Goal: Task Accomplishment & Management: Manage account settings

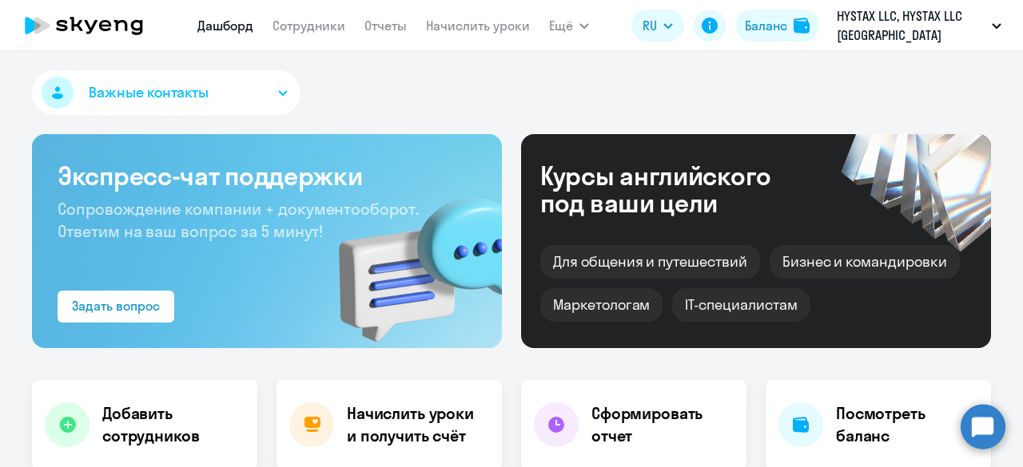
select select "30"
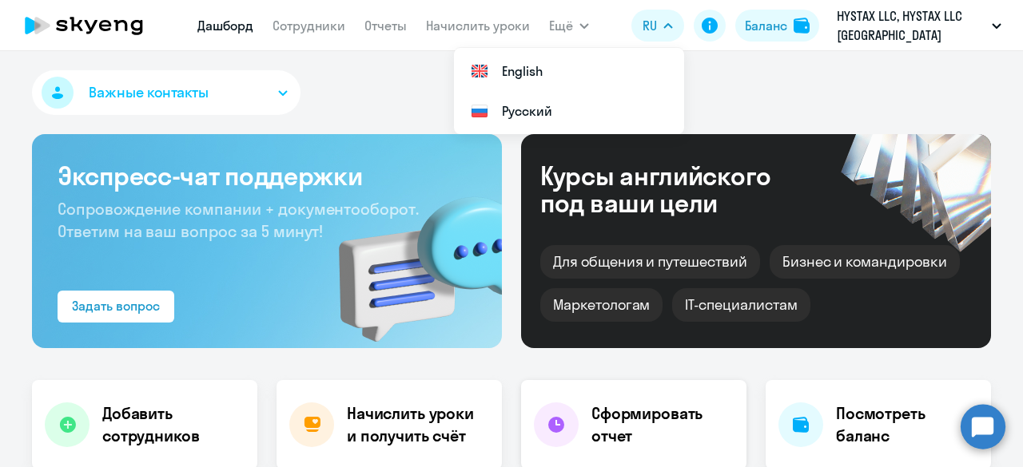
click at [559, 429] on icon at bounding box center [555, 424] width 19 height 19
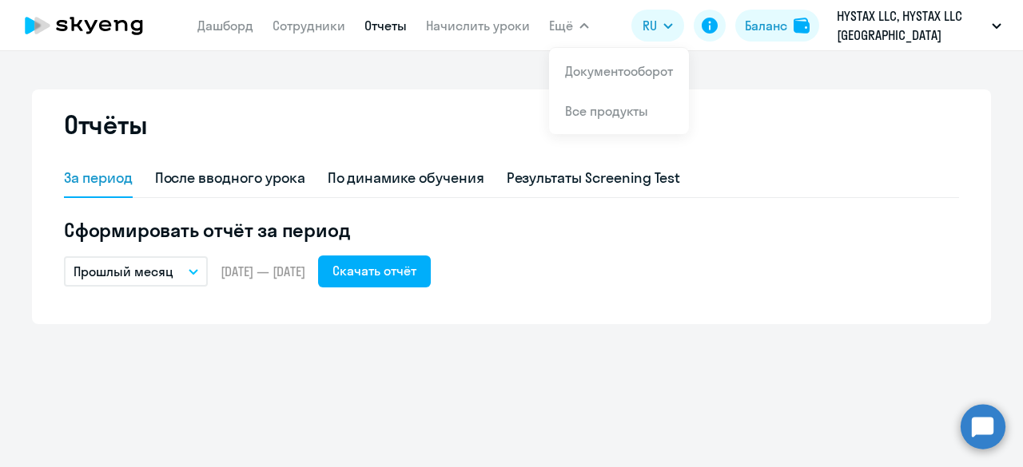
click at [559, 32] on span "Ещё" at bounding box center [561, 25] width 24 height 19
click at [561, 28] on span "Ещё" at bounding box center [561, 25] width 24 height 19
click at [585, 71] on link "Документооборот" at bounding box center [619, 71] width 108 height 16
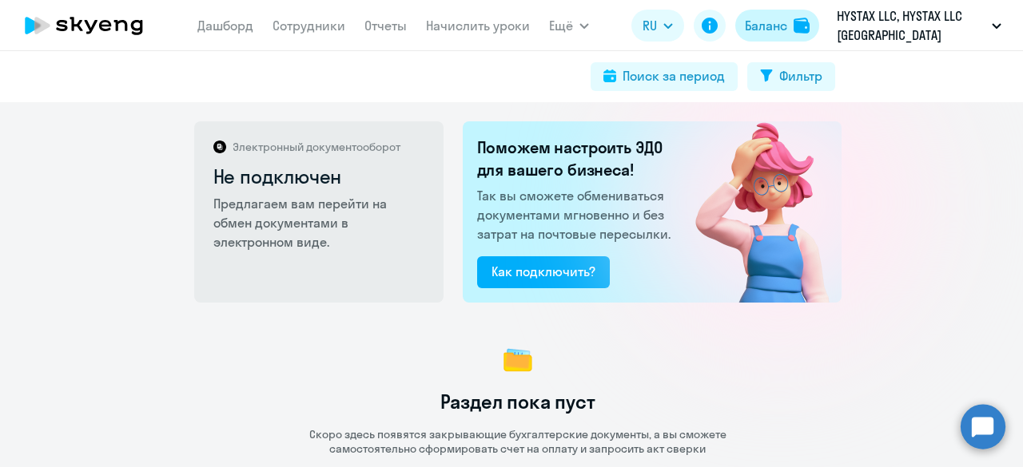
click at [772, 26] on div "Баланс" at bounding box center [766, 25] width 42 height 19
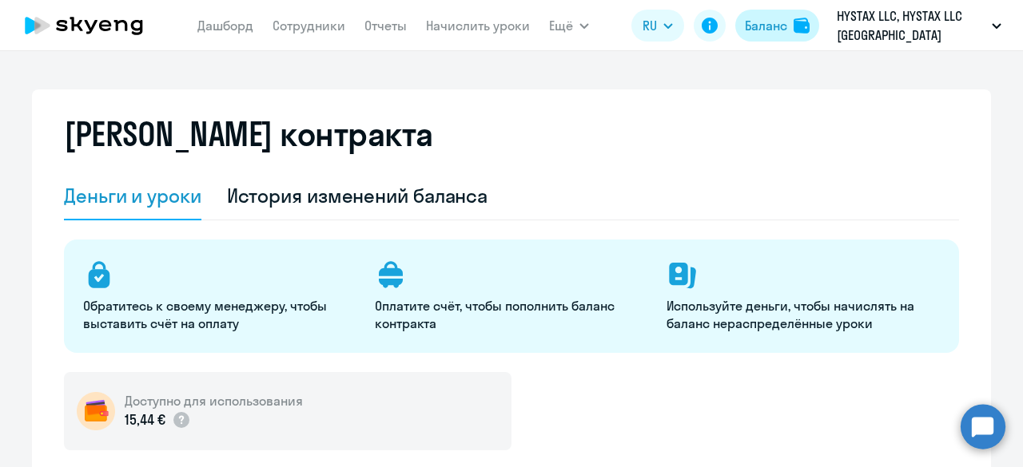
select select "english_adult_not_native_speaker"
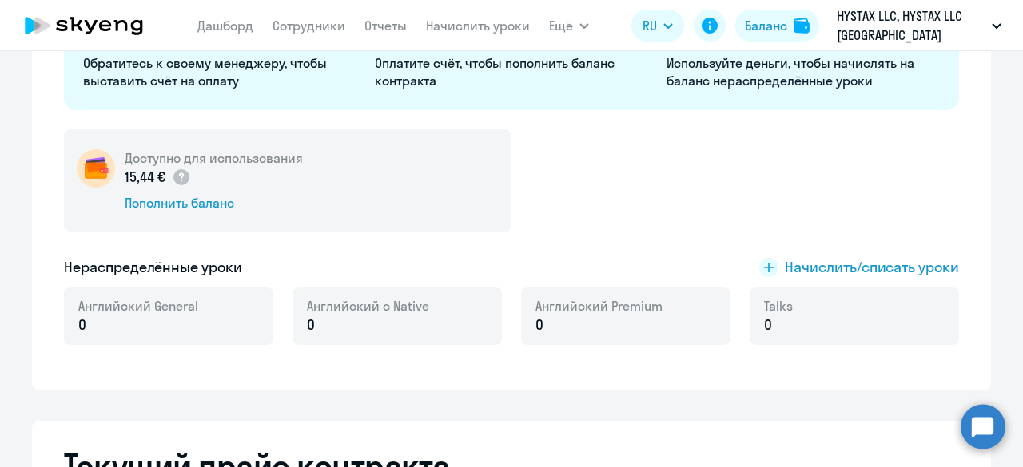
scroll to position [106, 0]
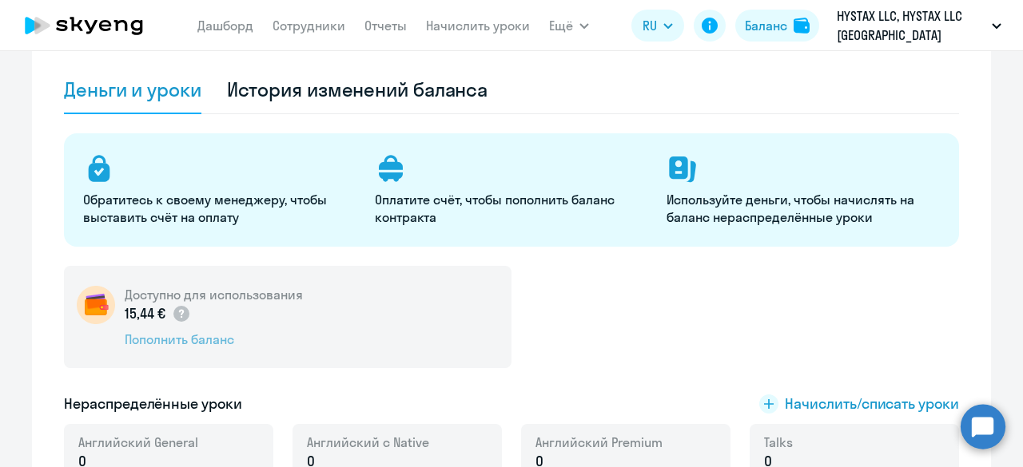
click at [191, 341] on div "Пополнить баланс" at bounding box center [214, 340] width 178 height 18
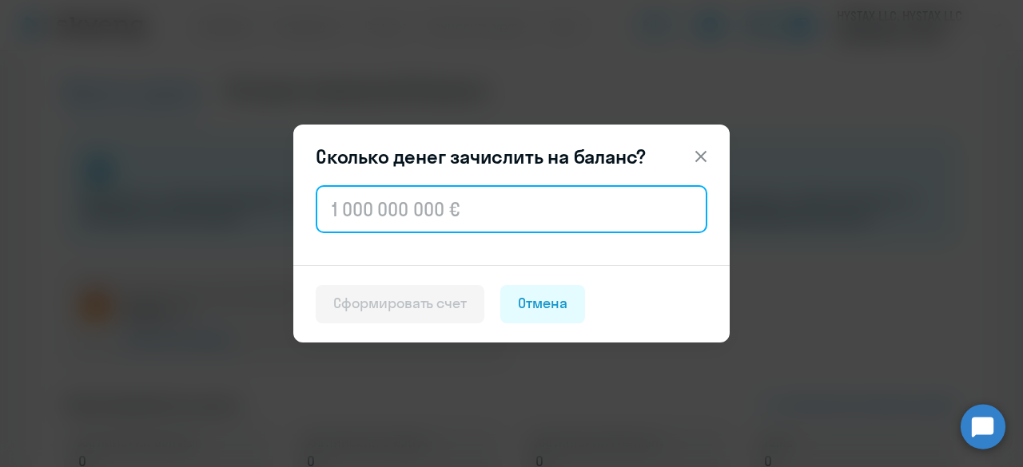
click at [396, 213] on input "text" at bounding box center [511, 209] width 391 height 48
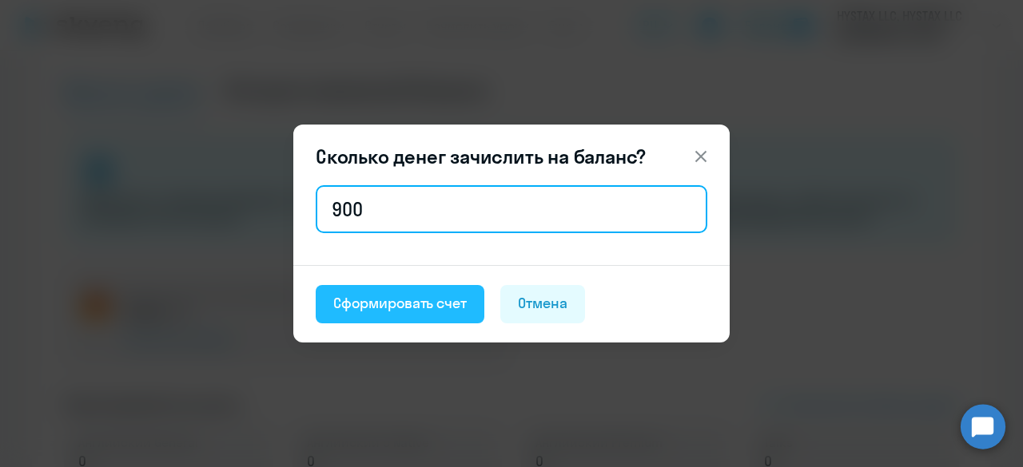
type input "900"
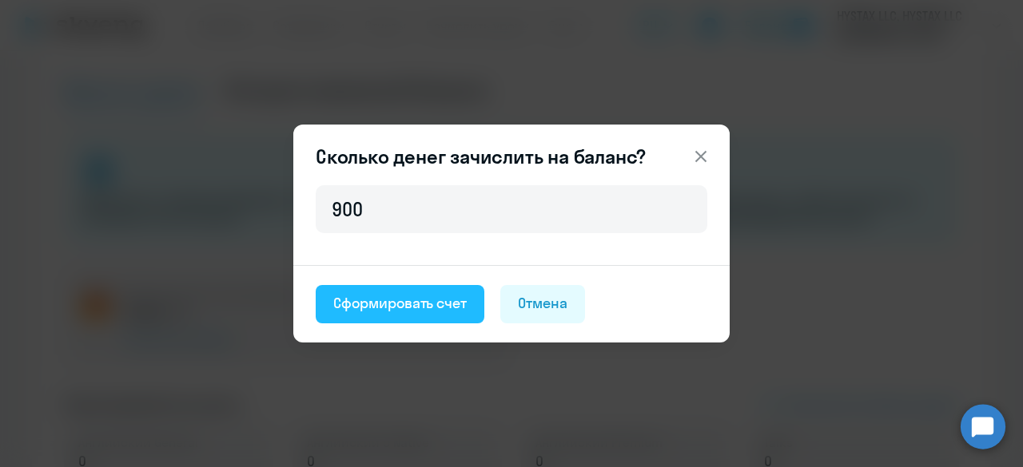
click at [403, 312] on div "Сформировать счет" at bounding box center [399, 303] width 133 height 21
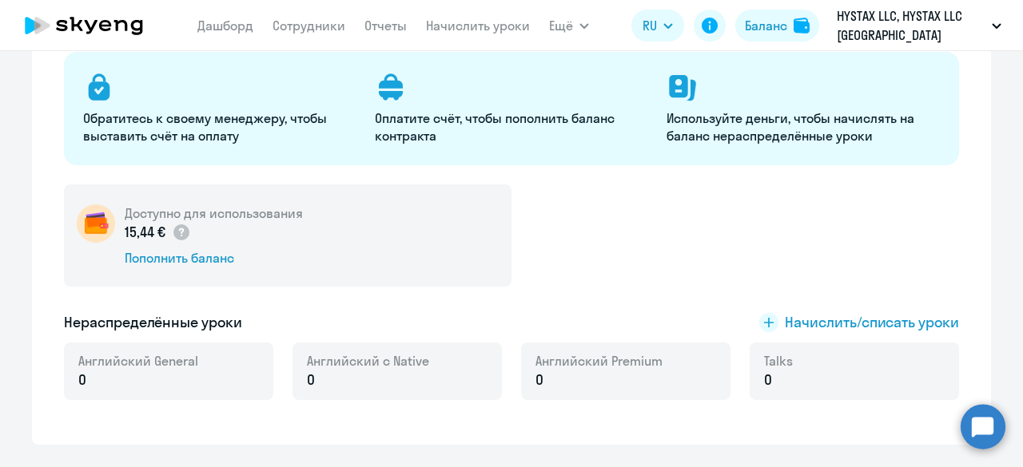
scroll to position [81, 0]
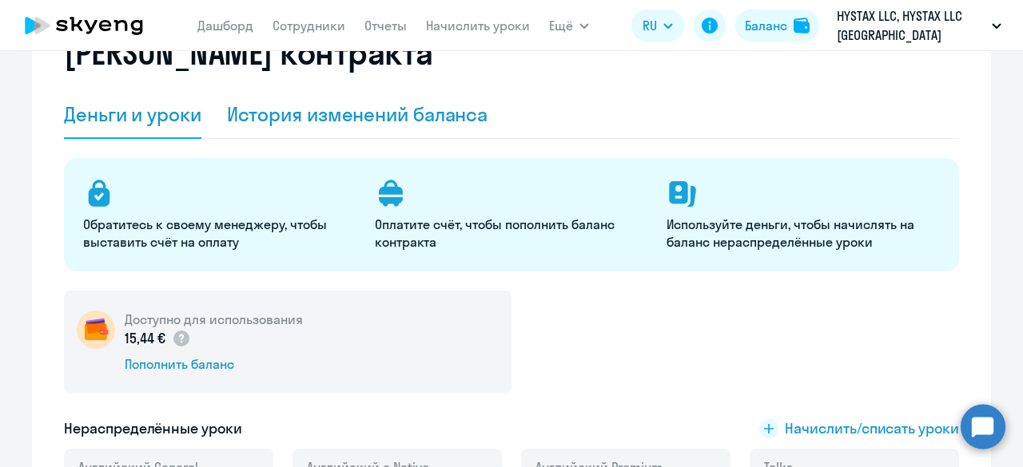
click at [382, 116] on div "История изменений баланса" at bounding box center [357, 114] width 261 height 26
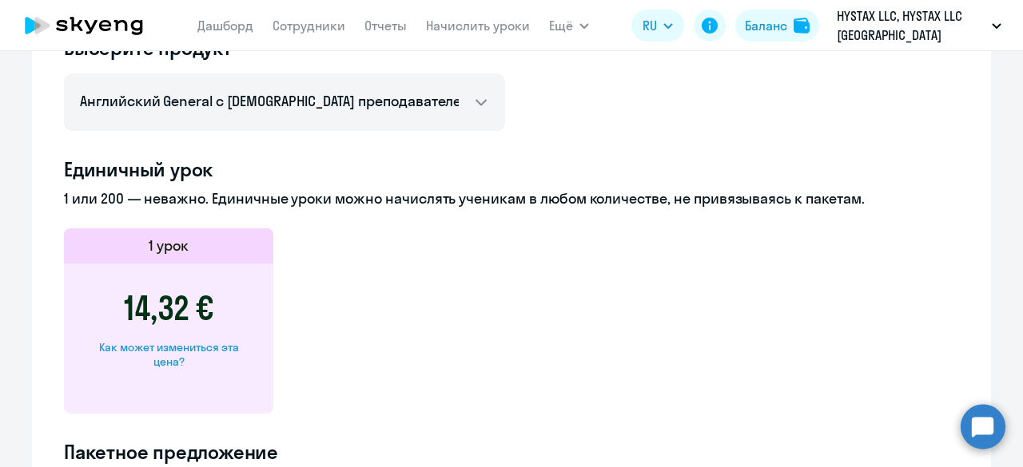
scroll to position [0, 0]
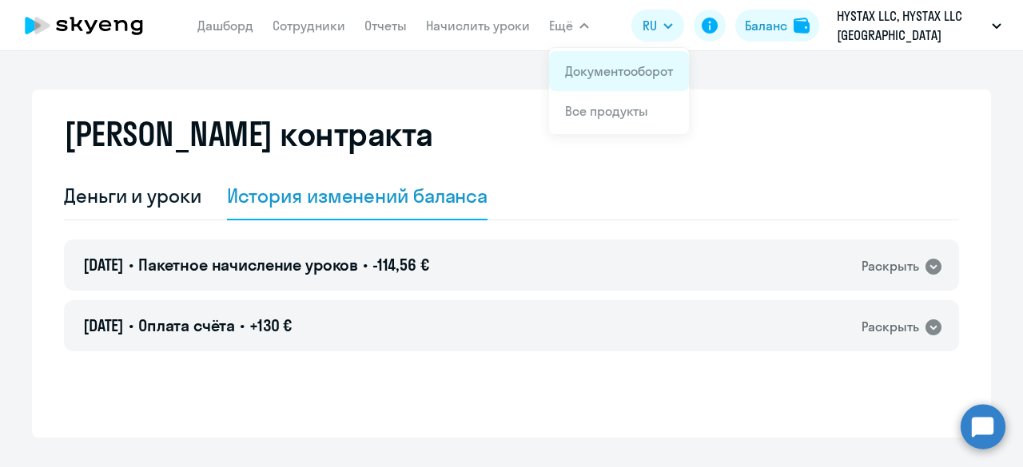
click at [584, 72] on link "Документооборот" at bounding box center [619, 71] width 108 height 16
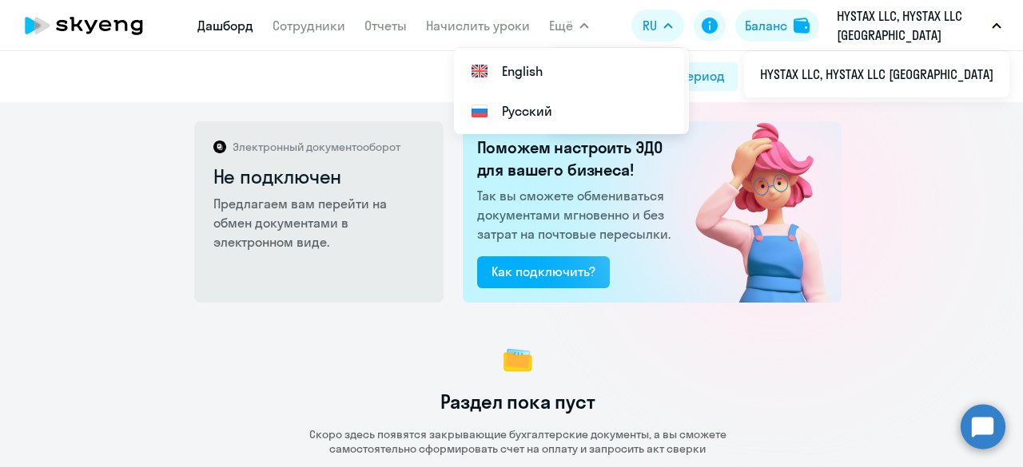
click at [217, 26] on link "Дашборд" at bounding box center [225, 26] width 56 height 16
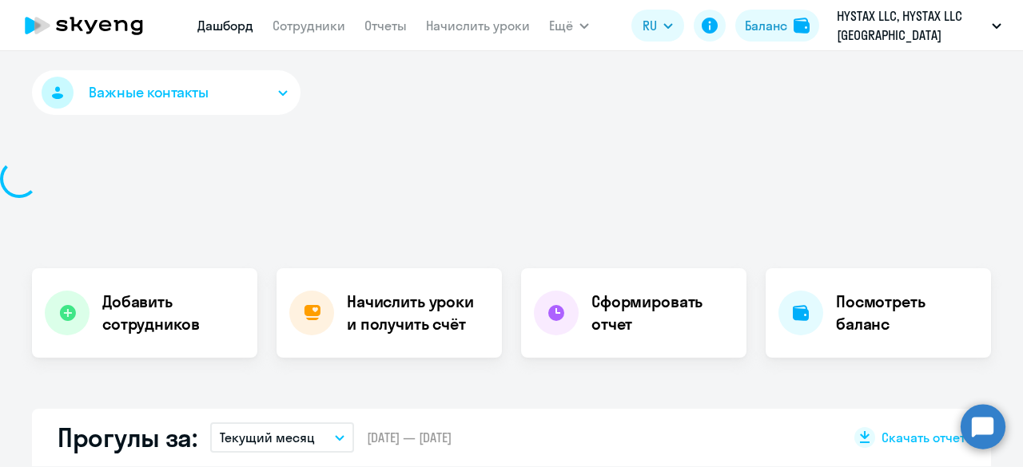
select select "30"
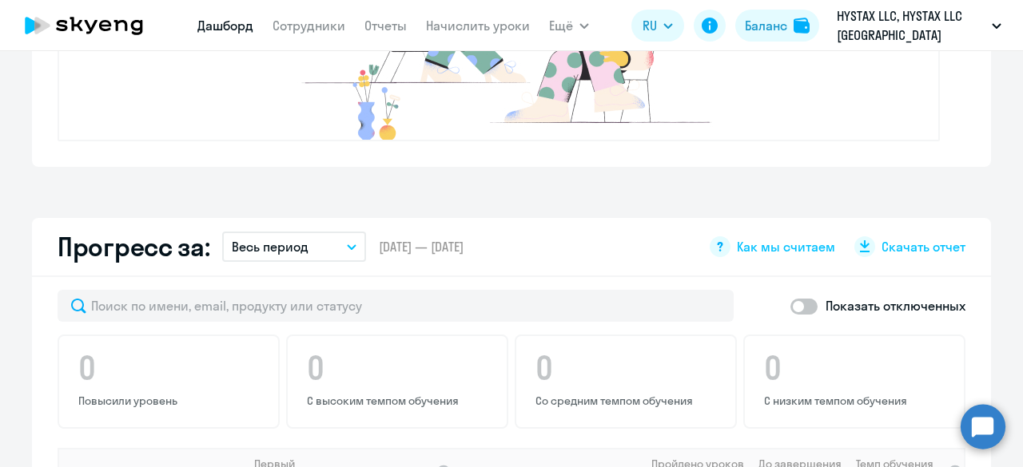
scroll to position [329, 0]
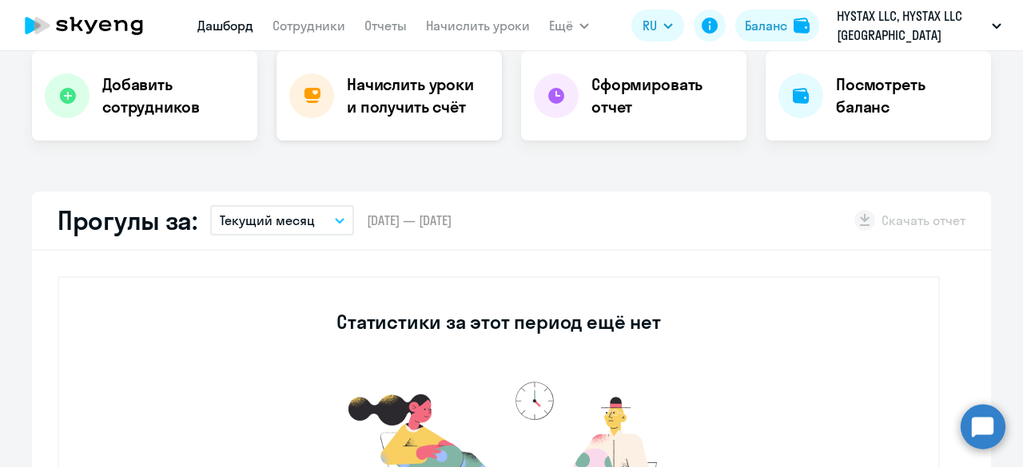
click at [375, 97] on h4 "Начислить уроки и получить счёт" at bounding box center [416, 95] width 139 height 45
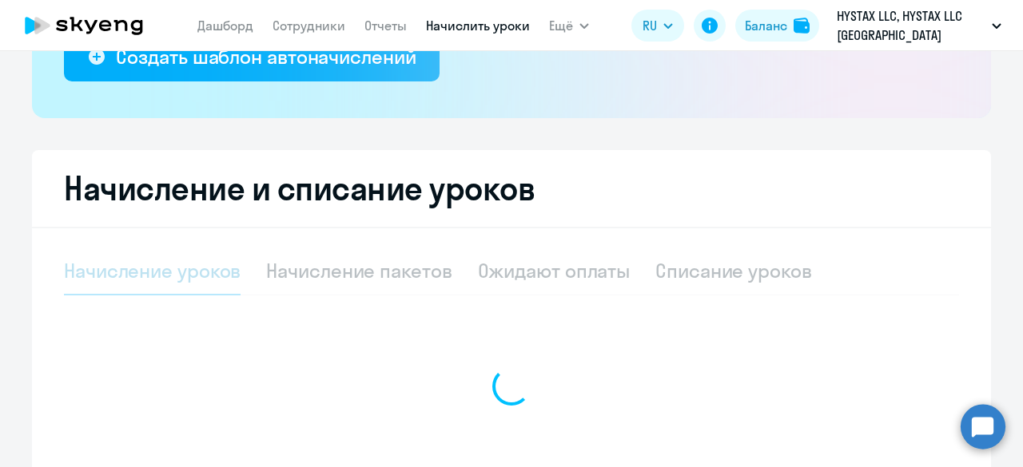
scroll to position [471, 0]
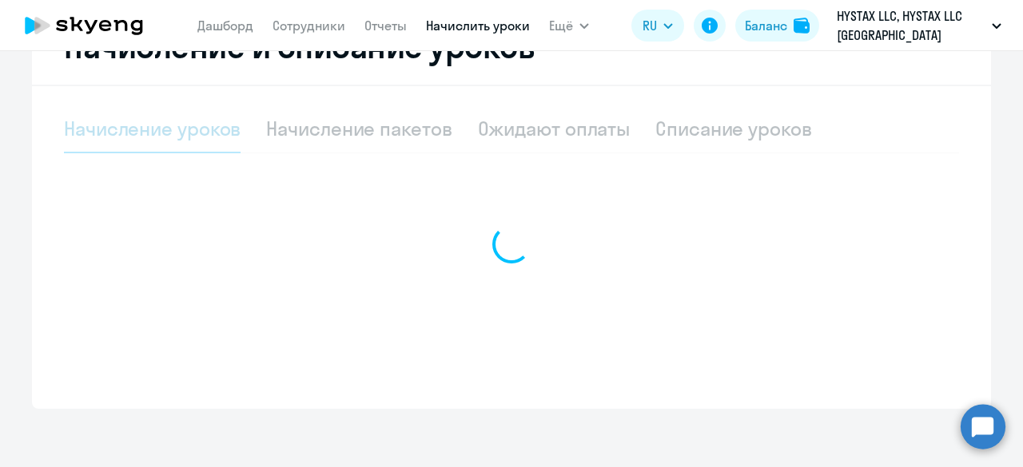
select select "10"
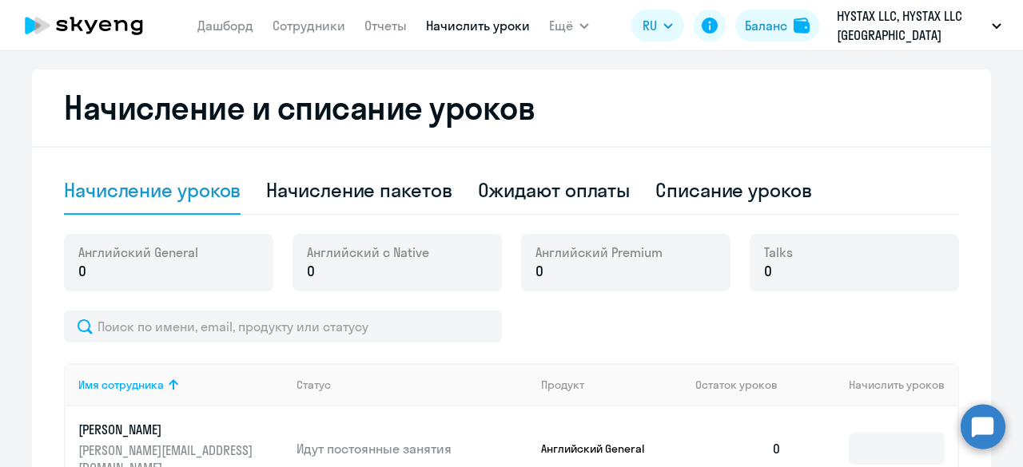
scroll to position [426, 0]
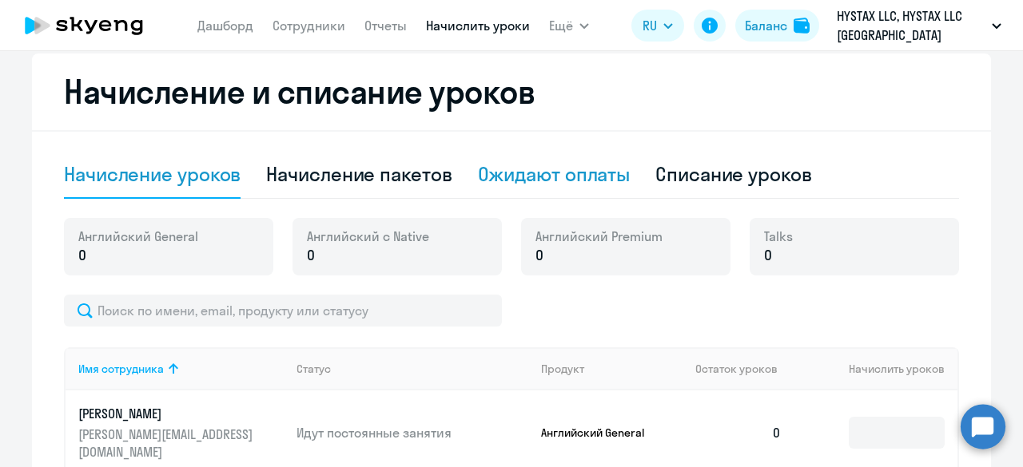
click at [552, 181] on div "Ожидают оплаты" at bounding box center [554, 174] width 153 height 26
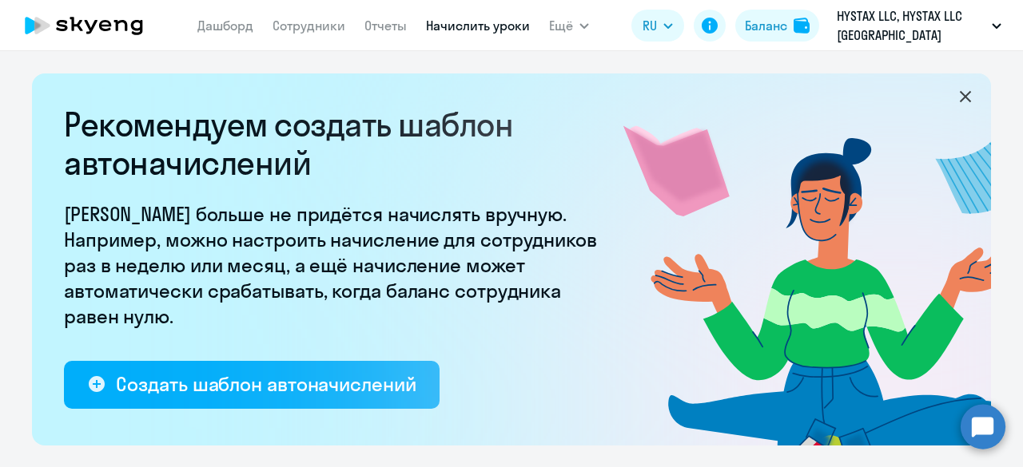
scroll to position [0, 0]
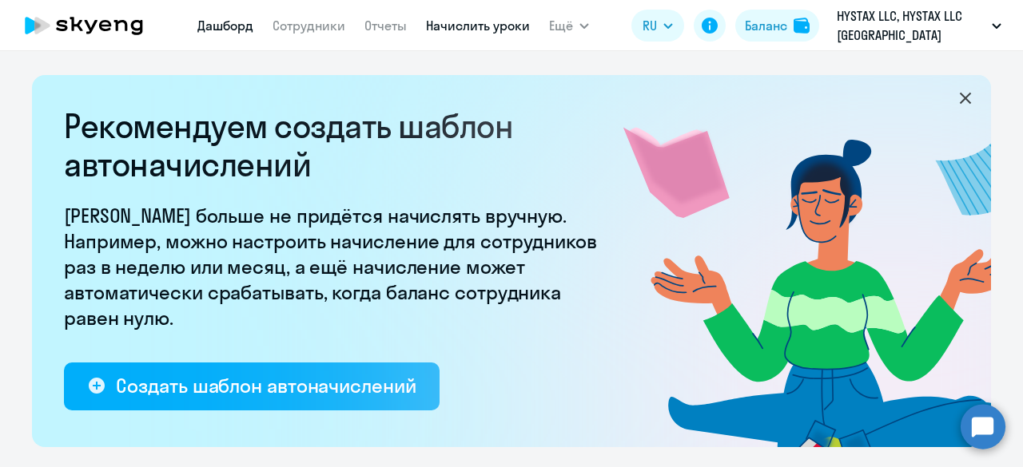
click at [219, 26] on link "Дашборд" at bounding box center [225, 26] width 56 height 16
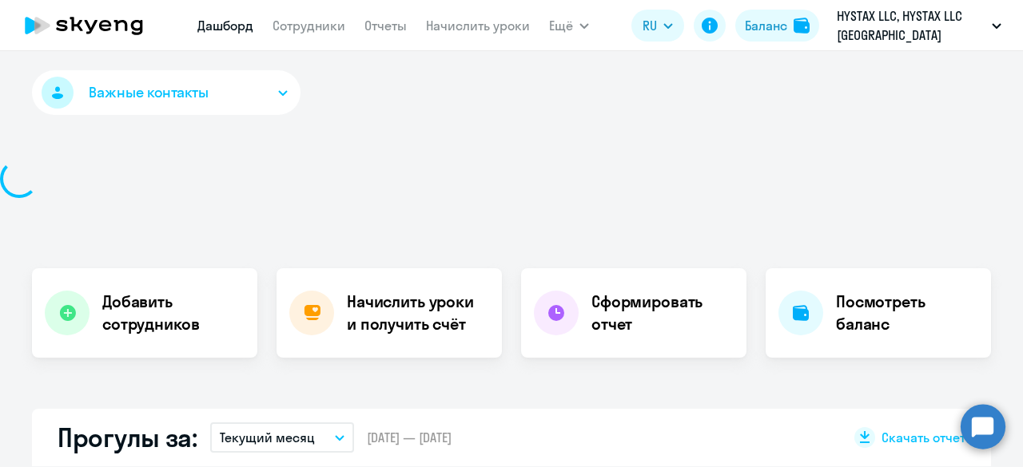
select select "30"
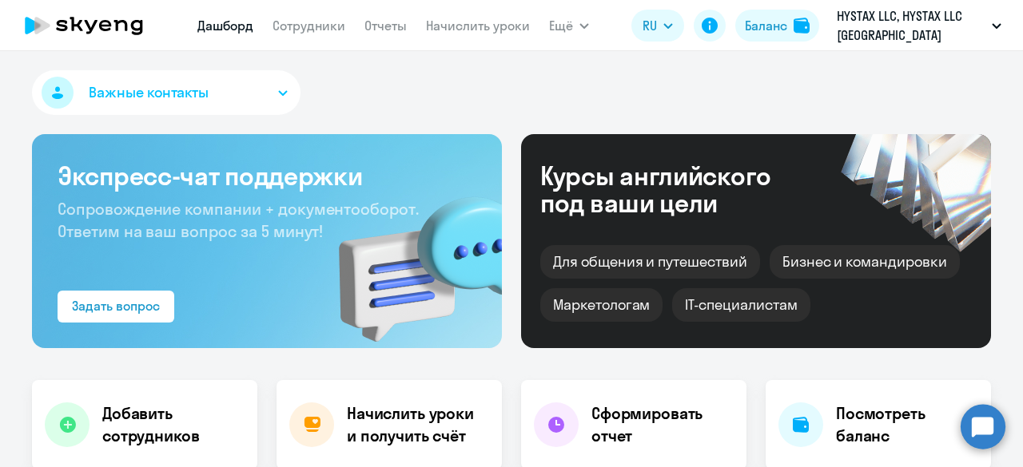
scroll to position [106, 0]
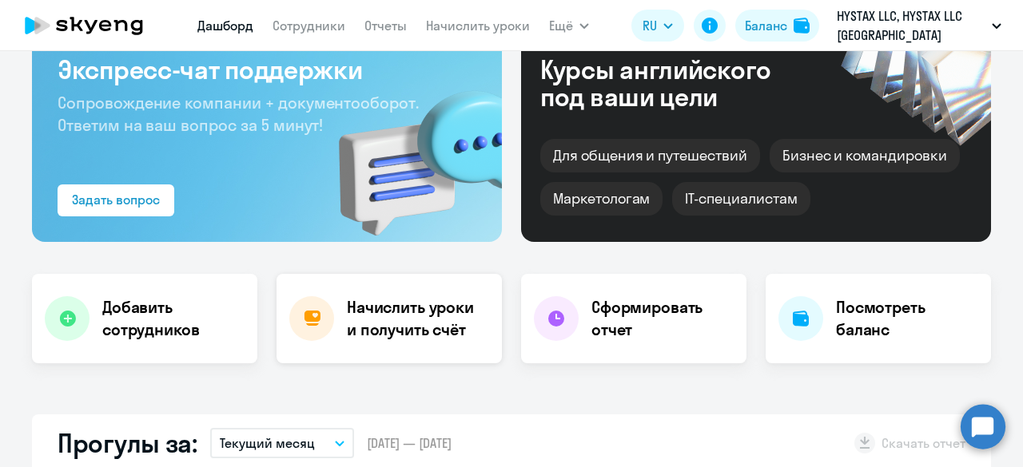
click at [347, 311] on h4 "Начислить уроки и получить счёт" at bounding box center [416, 318] width 139 height 45
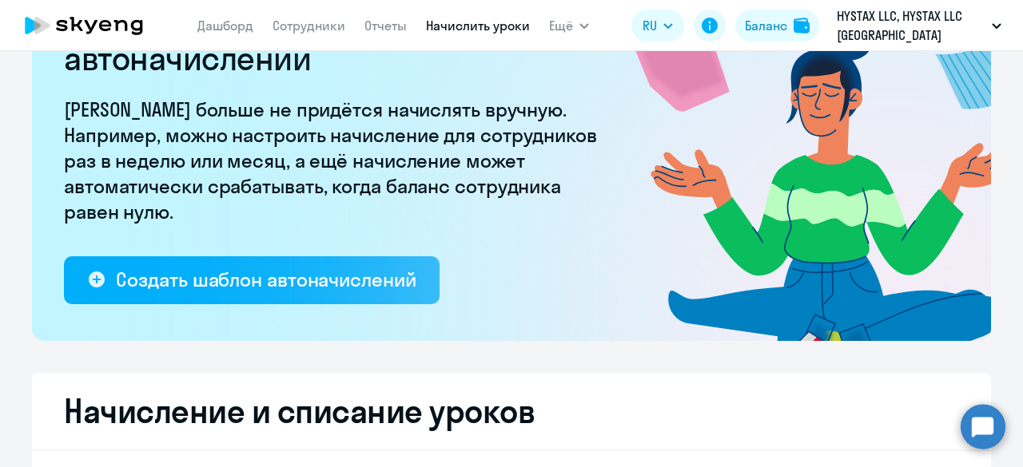
select select "10"
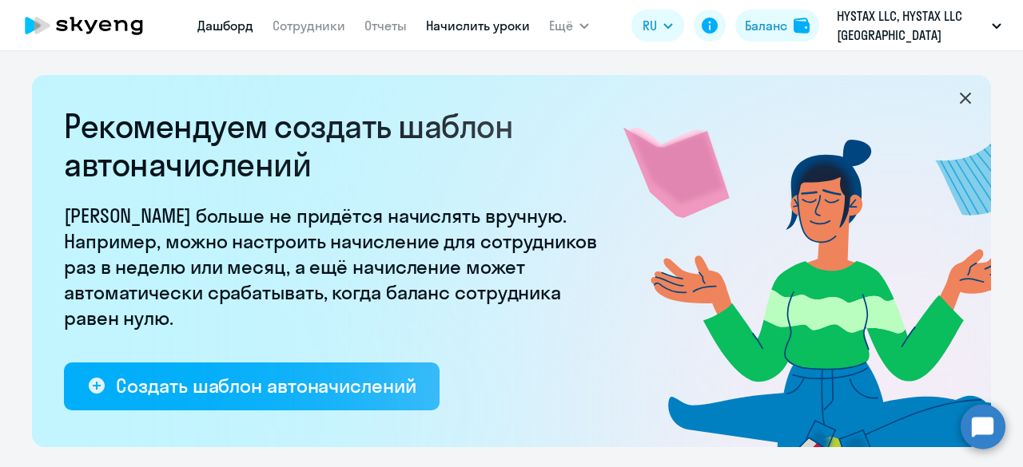
click at [217, 27] on link "Дашборд" at bounding box center [225, 26] width 56 height 16
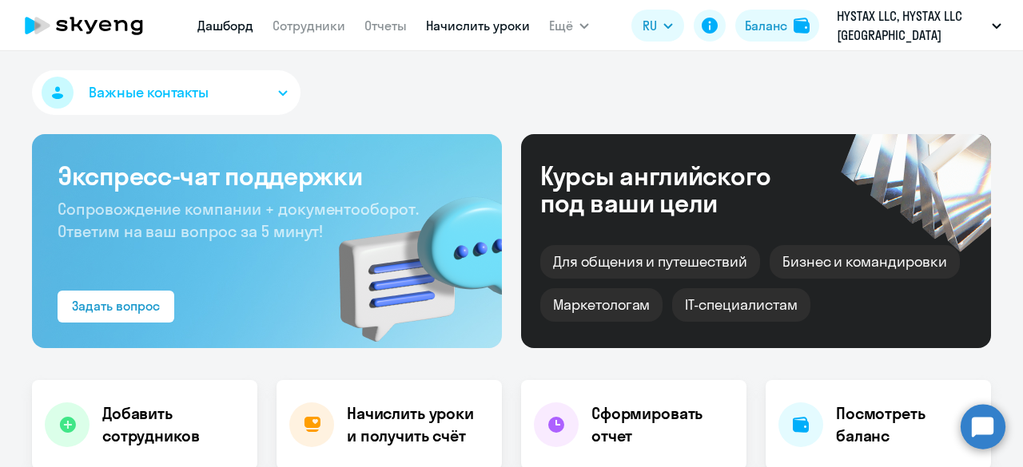
select select "30"
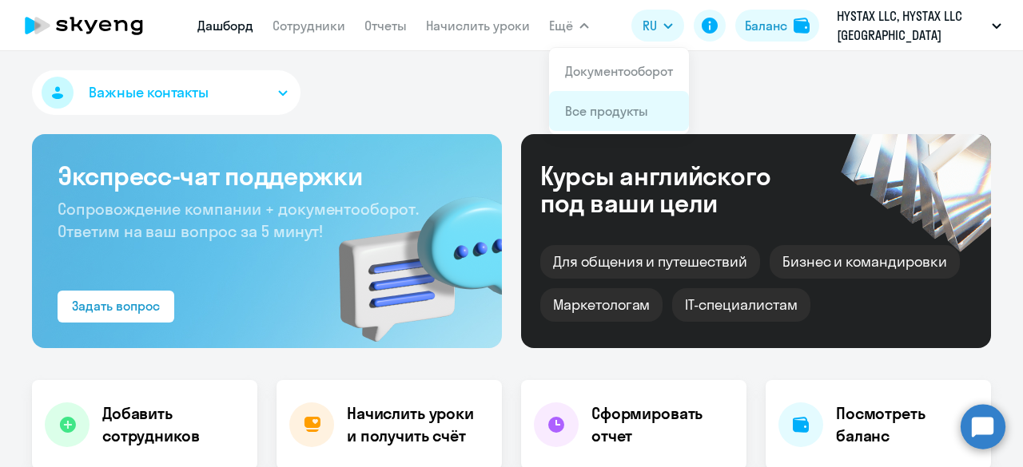
click at [601, 121] on li "Все продукты" at bounding box center [619, 111] width 140 height 40
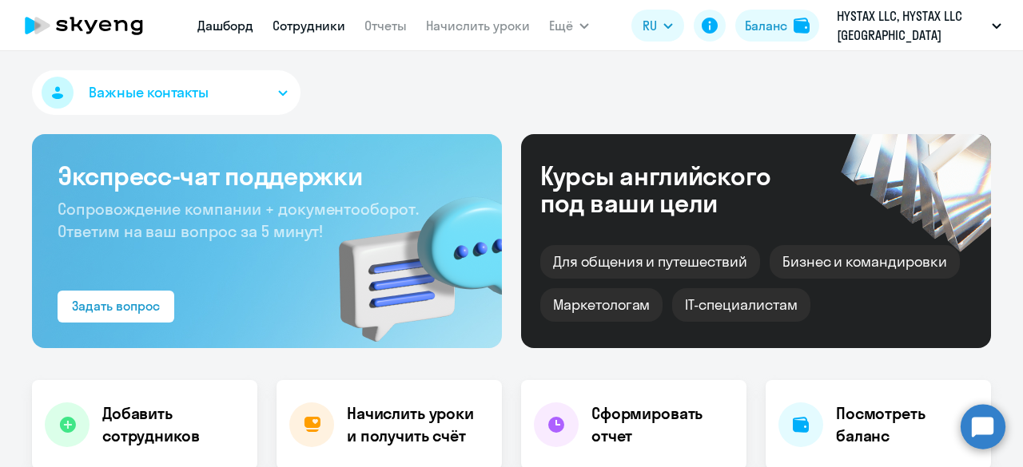
click at [309, 30] on link "Сотрудники" at bounding box center [308, 26] width 73 height 16
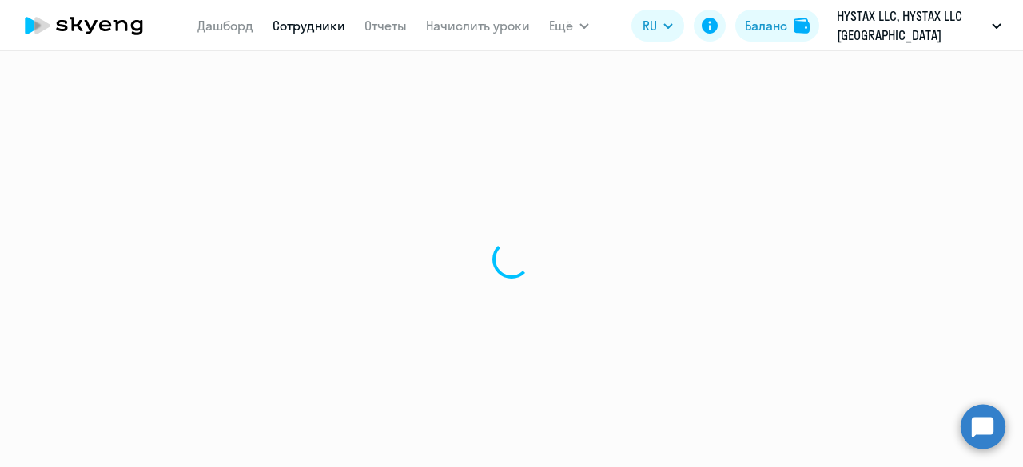
select select "30"
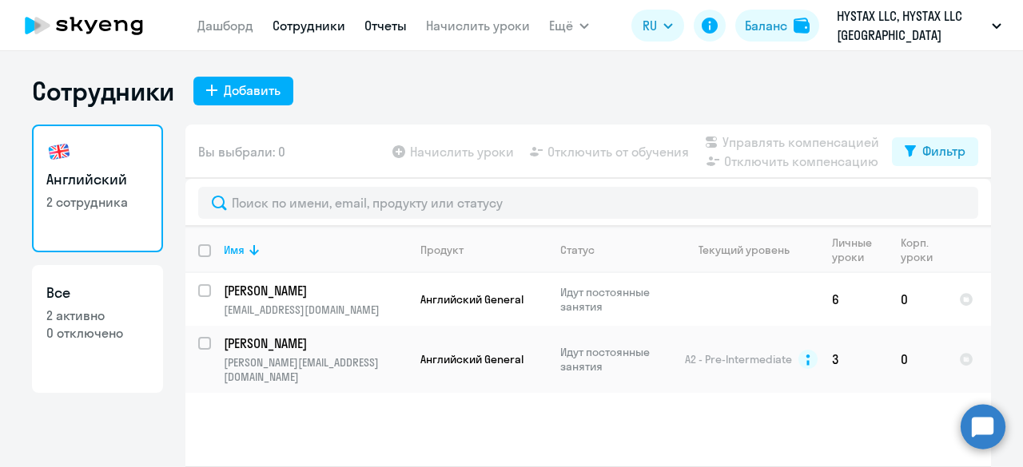
click at [395, 27] on link "Отчеты" at bounding box center [385, 26] width 42 height 16
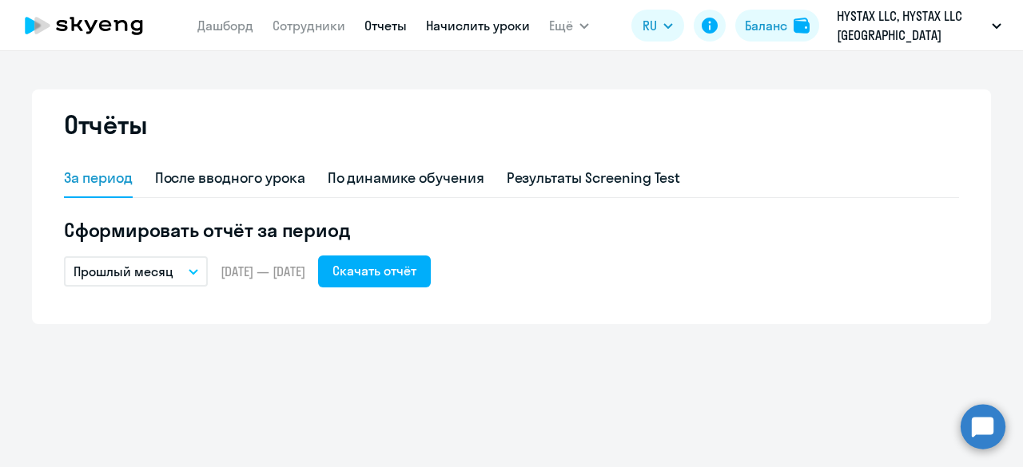
click at [447, 18] on link "Начислить уроки" at bounding box center [478, 26] width 104 height 16
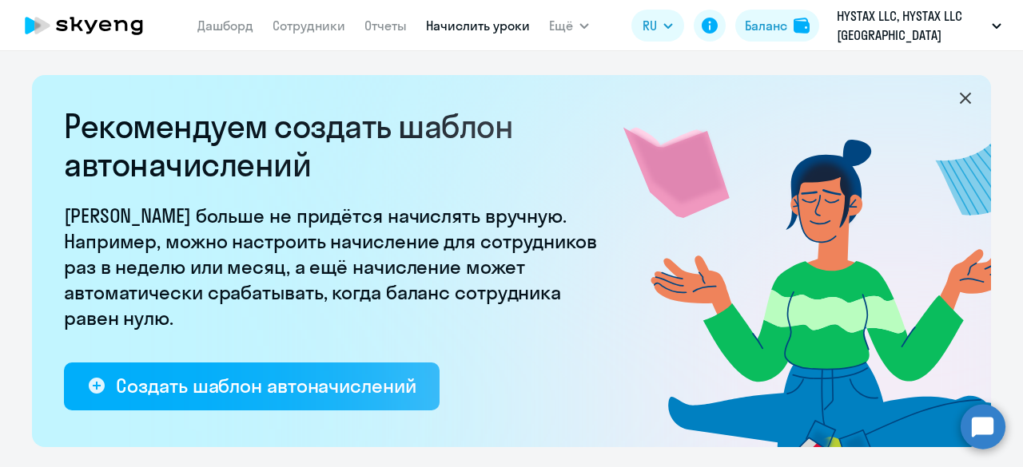
select select "10"
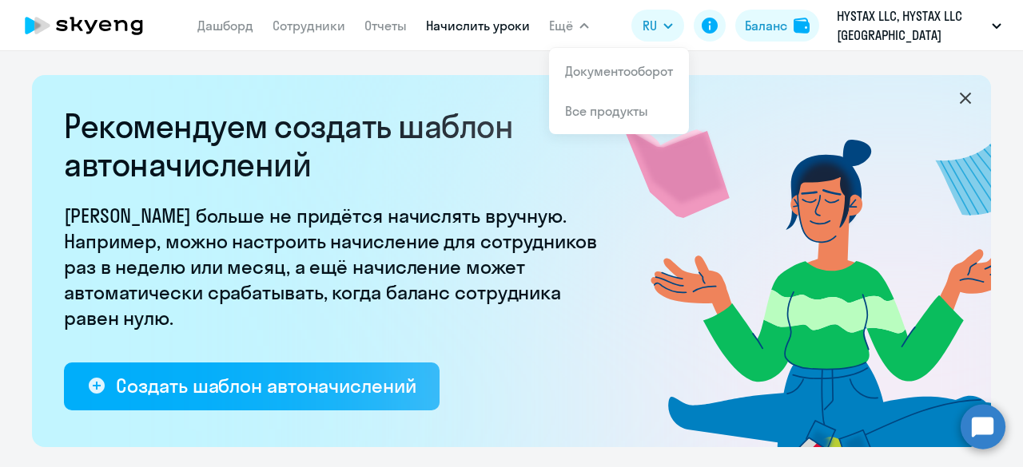
click at [555, 30] on span "Ещё" at bounding box center [561, 25] width 24 height 19
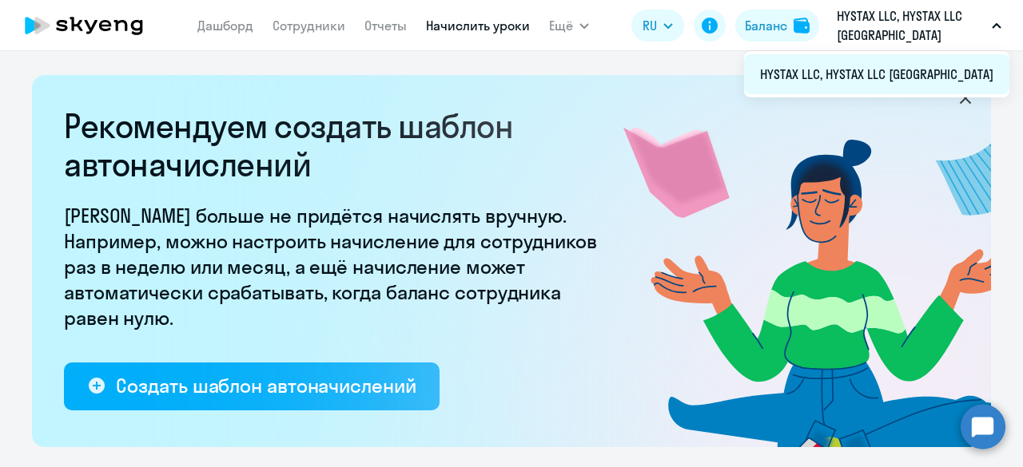
click at [907, 71] on li "HYSTAX LLC, HYSTAX LLC [GEOGRAPHIC_DATA]" at bounding box center [876, 74] width 265 height 40
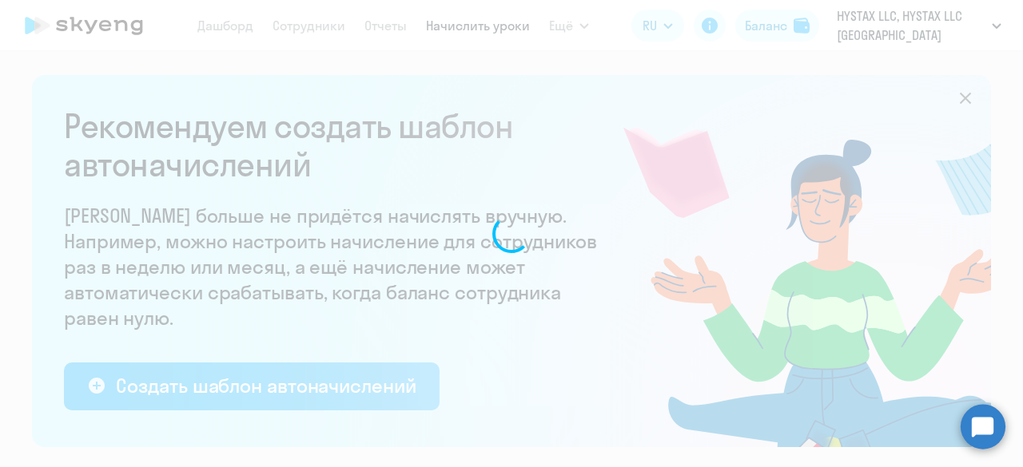
select select "30"
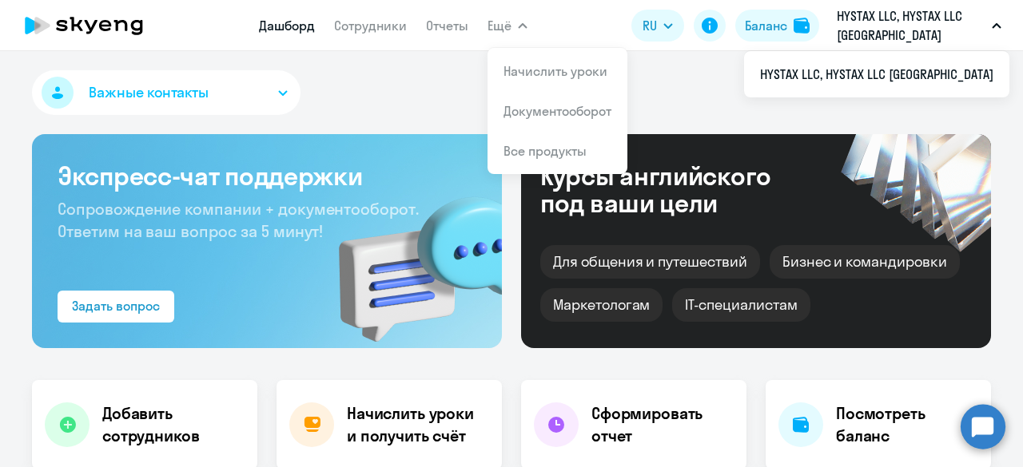
click at [856, 14] on p "HYSTAX LLC, HYSTAX LLC [GEOGRAPHIC_DATA]" at bounding box center [910, 25] width 149 height 38
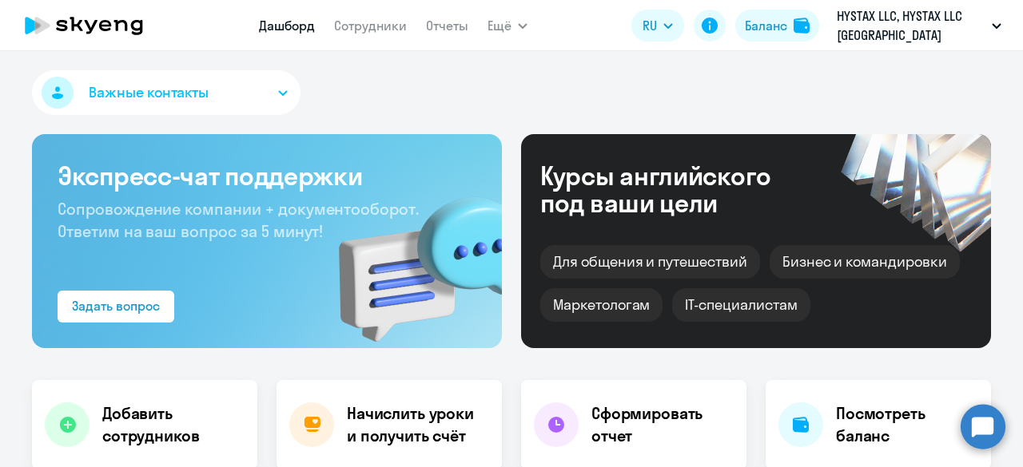
click at [853, 26] on p "HYSTAX LLC, HYSTAX LLC [GEOGRAPHIC_DATA]" at bounding box center [910, 25] width 149 height 38
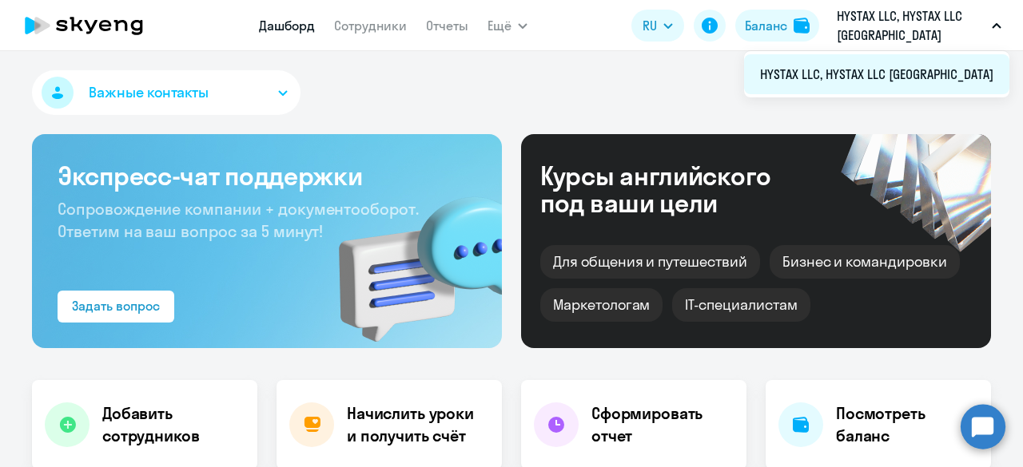
click at [868, 85] on li "HYSTAX LLC, HYSTAX LLC [GEOGRAPHIC_DATA]" at bounding box center [876, 74] width 265 height 40
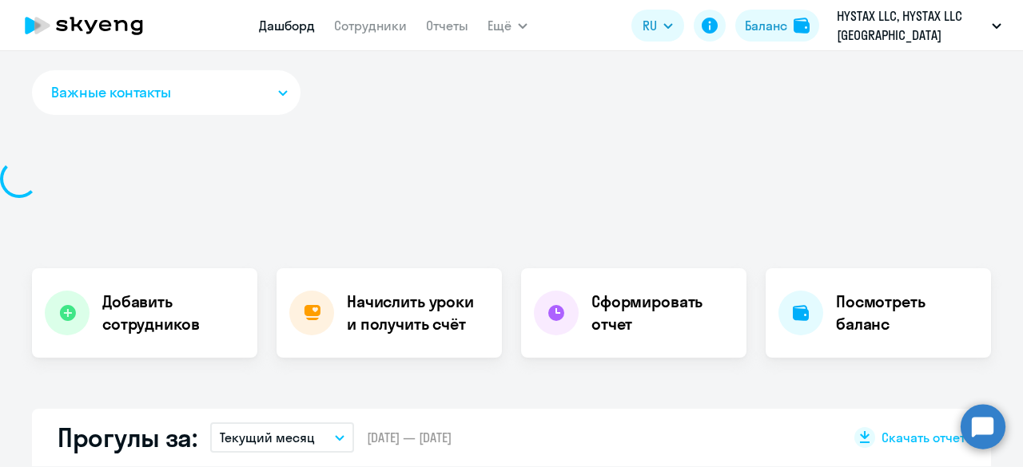
select select "30"
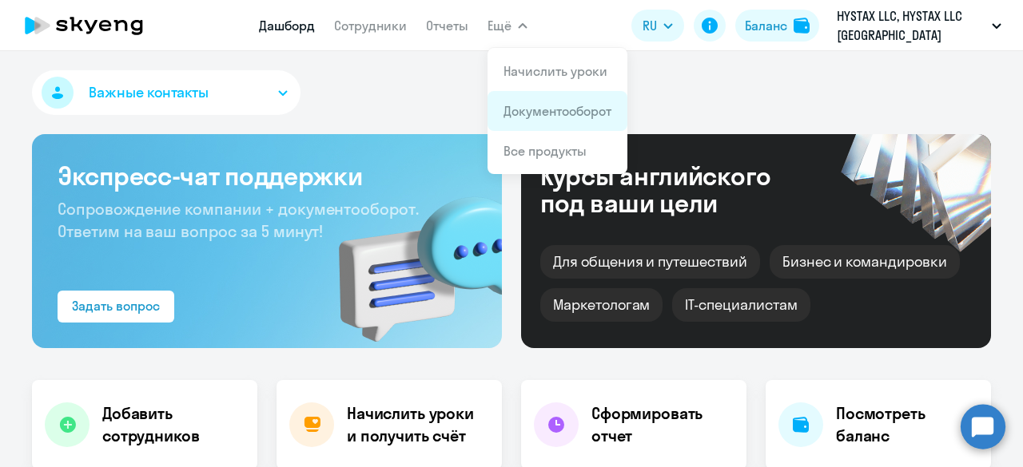
click at [550, 106] on link "Документооборот" at bounding box center [557, 111] width 108 height 16
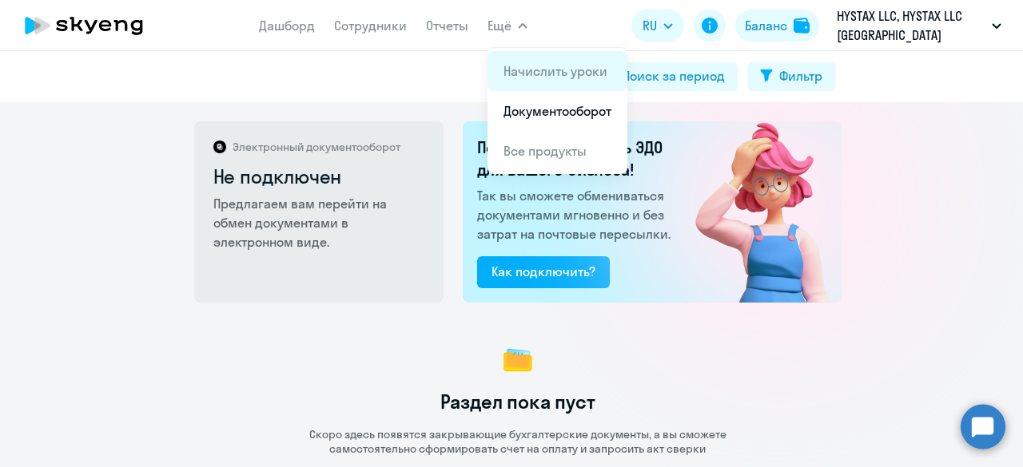
click at [546, 74] on link "Начислить уроки" at bounding box center [555, 71] width 104 height 16
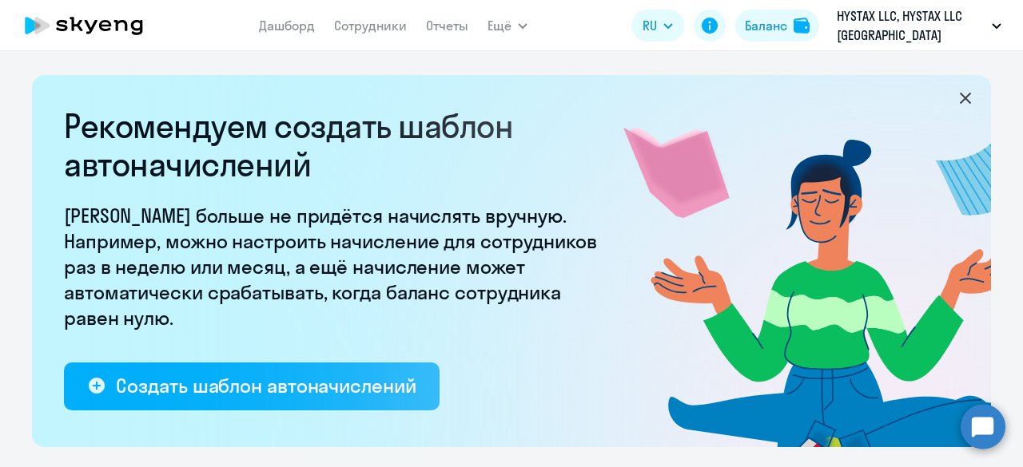
select select "10"
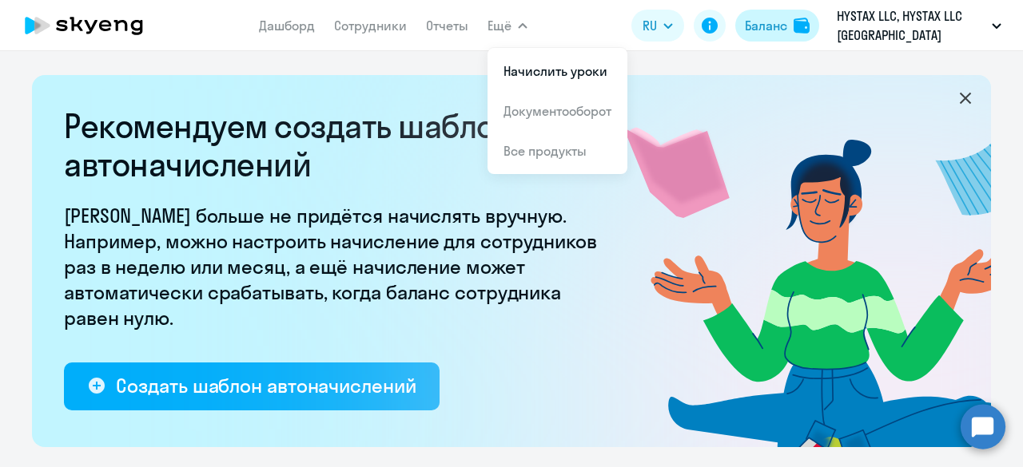
click at [798, 30] on img at bounding box center [801, 26] width 16 height 16
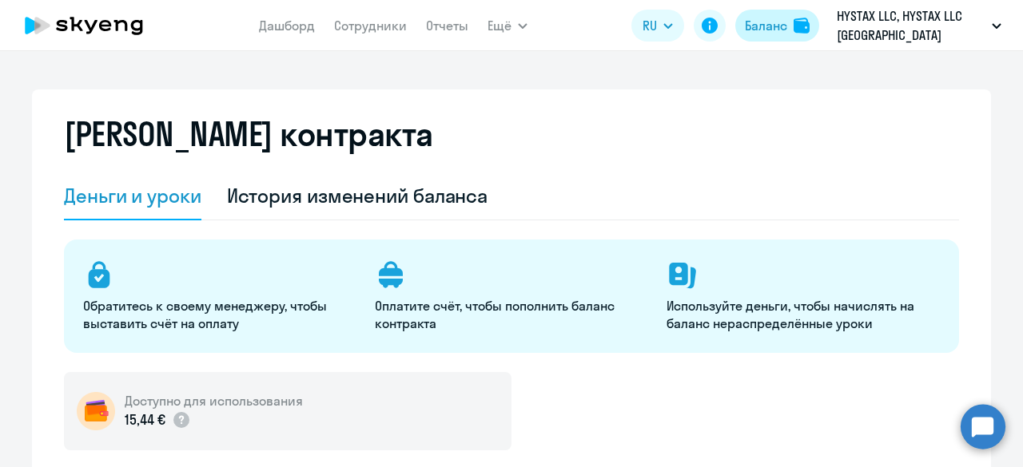
select select "english_adult_not_native_speaker"
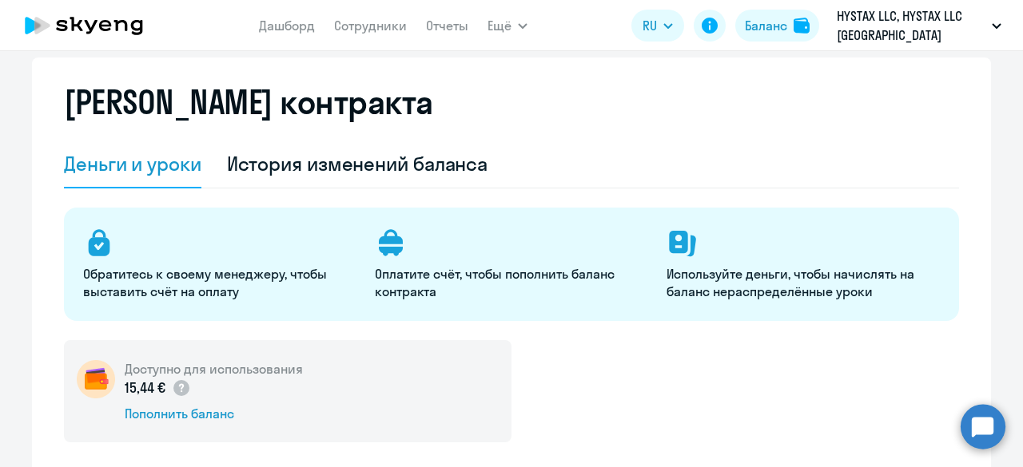
scroll to position [106, 0]
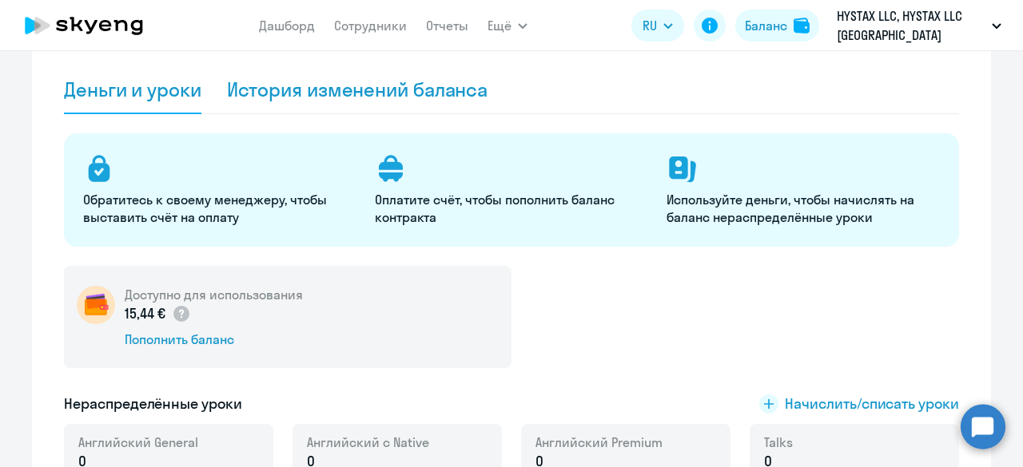
click at [275, 91] on div "История изменений баланса" at bounding box center [357, 90] width 261 height 26
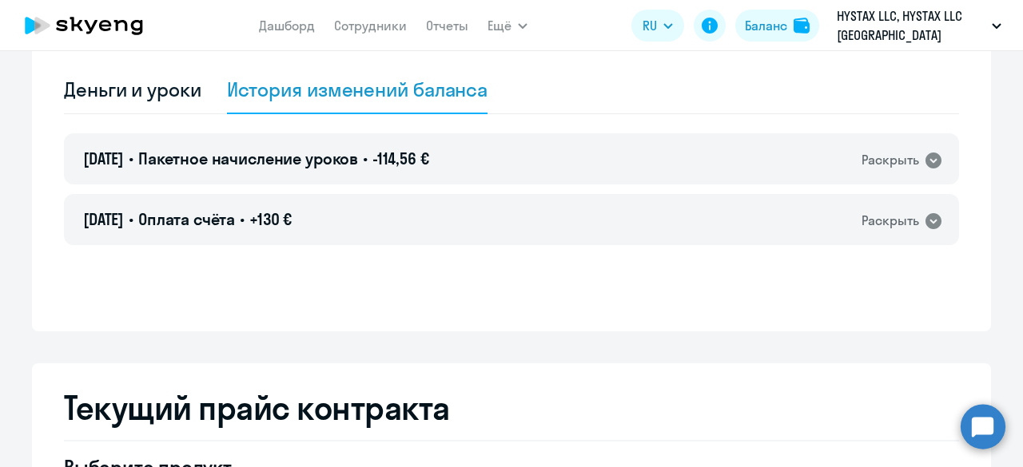
click at [781, 276] on div "[DATE] • Пакетное начисление уроков • -114,56 € Раскрыть [DATE] • Оплата счёта …" at bounding box center [511, 219] width 895 height 173
click at [928, 161] on icon at bounding box center [932, 160] width 19 height 19
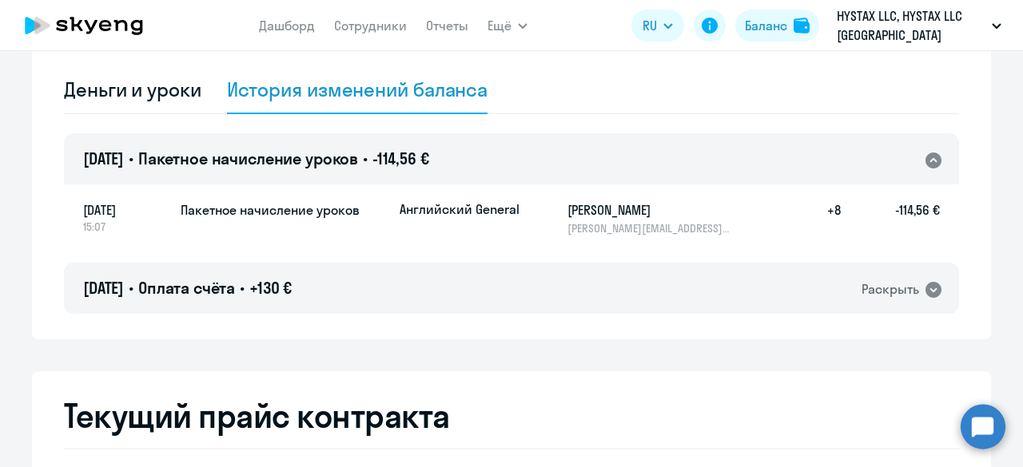
click at [928, 161] on icon at bounding box center [932, 160] width 19 height 19
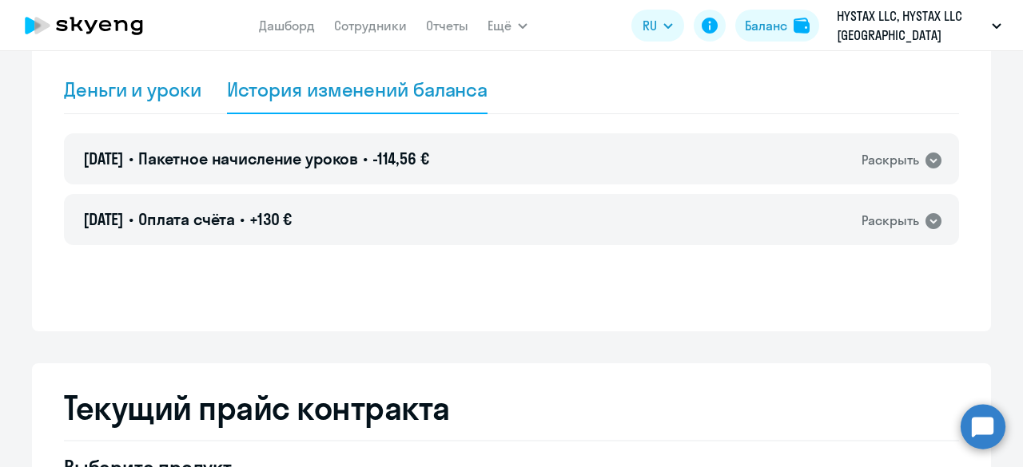
click at [142, 95] on div "Деньги и уроки" at bounding box center [132, 90] width 137 height 26
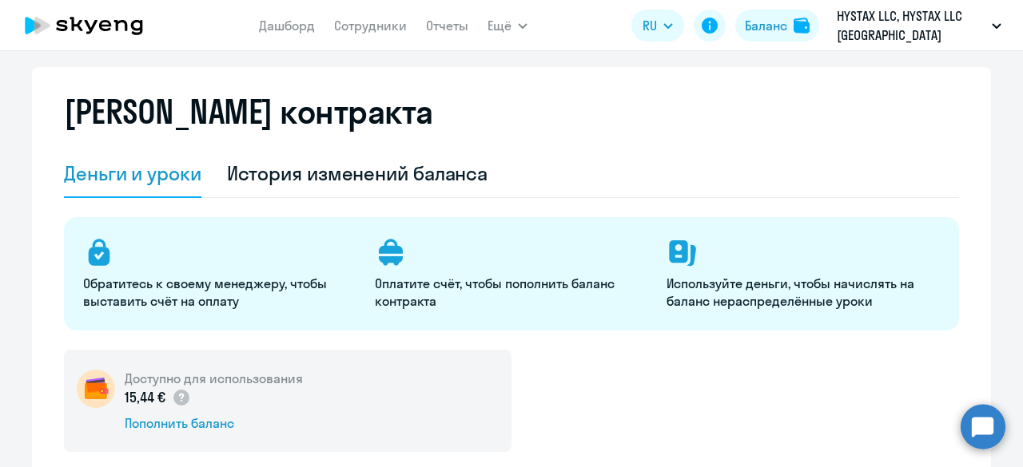
scroll to position [0, 0]
